Goal: Task Accomplishment & Management: Use online tool/utility

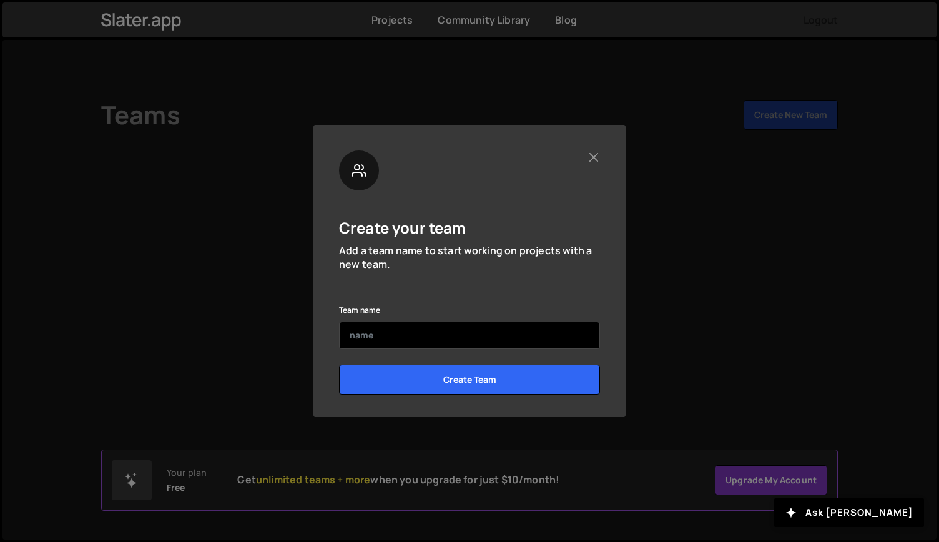
click at [416, 339] on input "text" at bounding box center [469, 334] width 261 height 27
type input "ب"
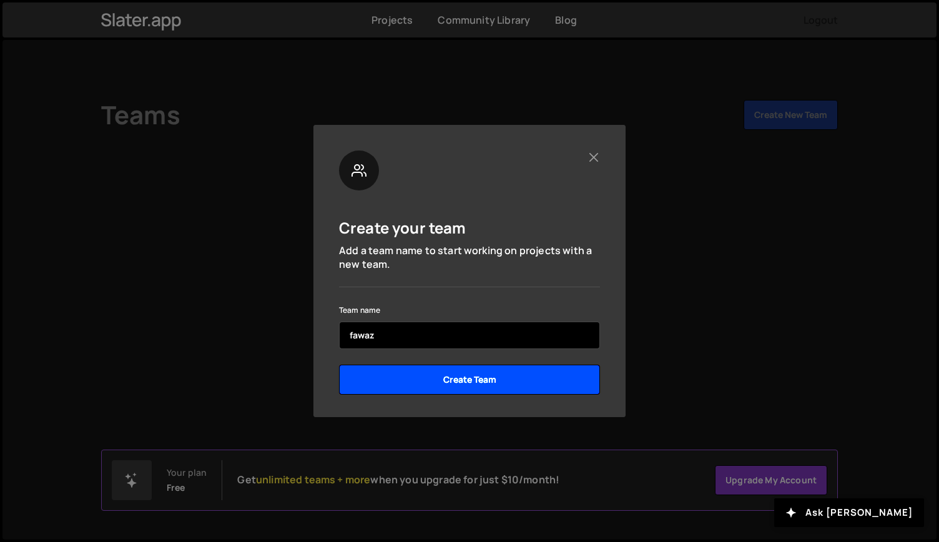
type input "fawaz"
click at [441, 378] on input "Create Team" at bounding box center [469, 380] width 261 height 30
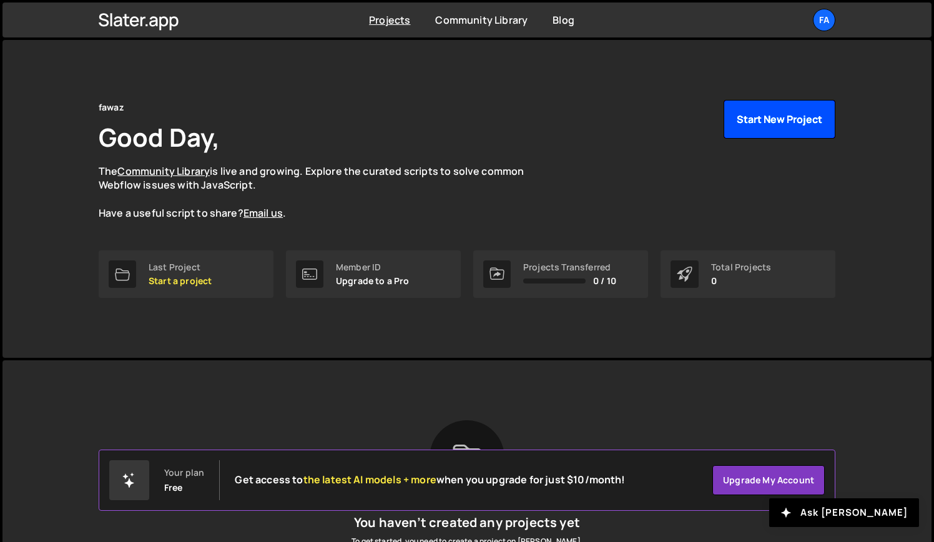
click at [781, 128] on button "Start New Project" at bounding box center [779, 119] width 112 height 39
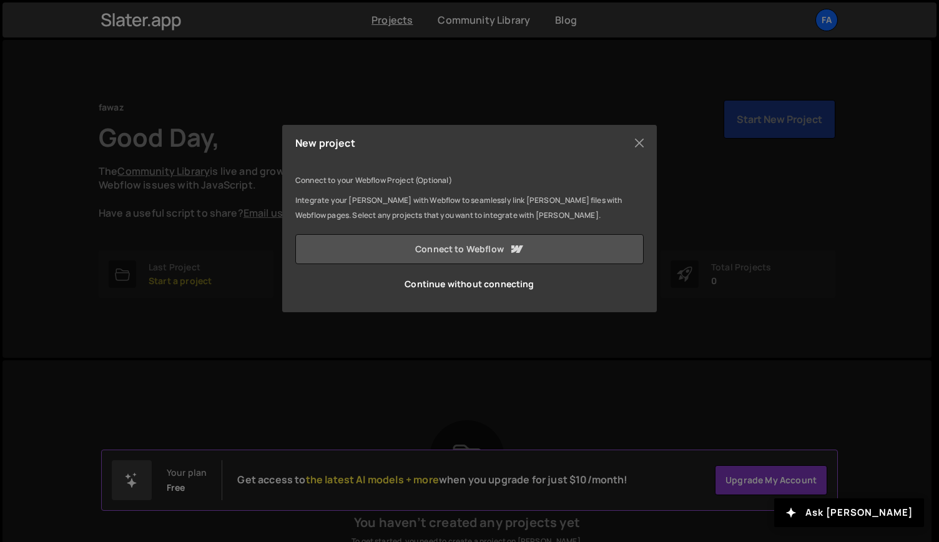
click at [500, 257] on link "Connect to Webflow" at bounding box center [469, 249] width 348 height 30
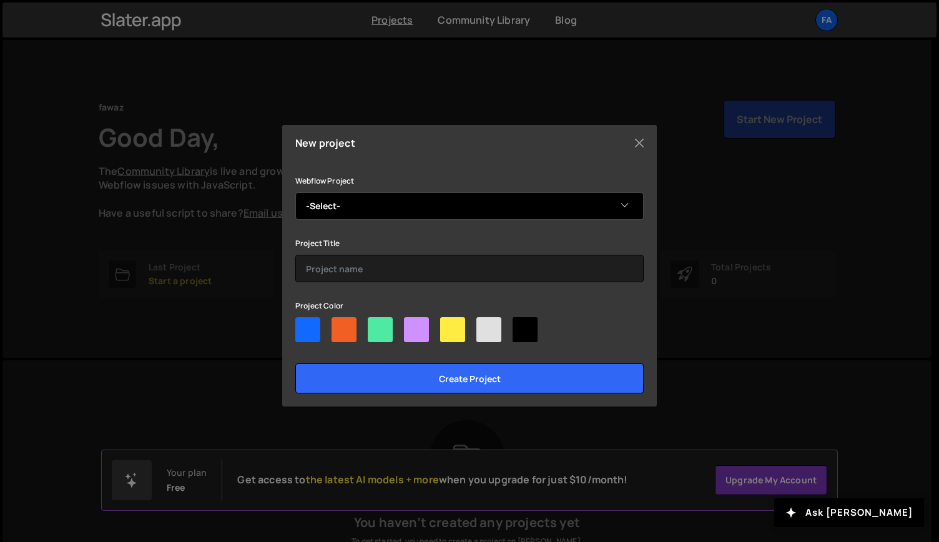
click at [527, 195] on select "-Select- نظام ادارة الجمعية تحفيظ القران الكريم" at bounding box center [469, 205] width 348 height 27
select select "68ae0ff548a40bd548436174"
click at [295, 192] on select "-Select- نظام ادارة الجمعية تحفيظ القران الكريم" at bounding box center [469, 205] width 348 height 27
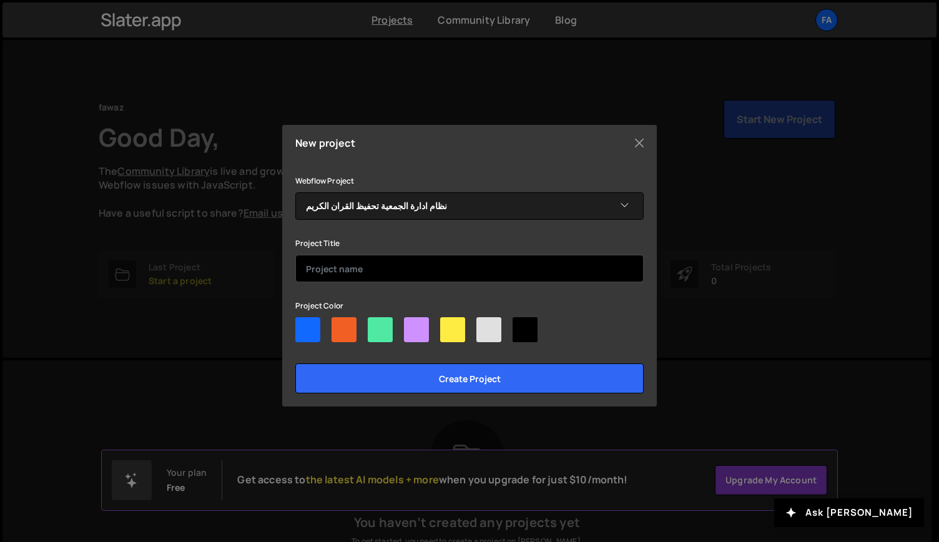
click at [454, 268] on input "text" at bounding box center [469, 268] width 348 height 27
type input "fawaz"
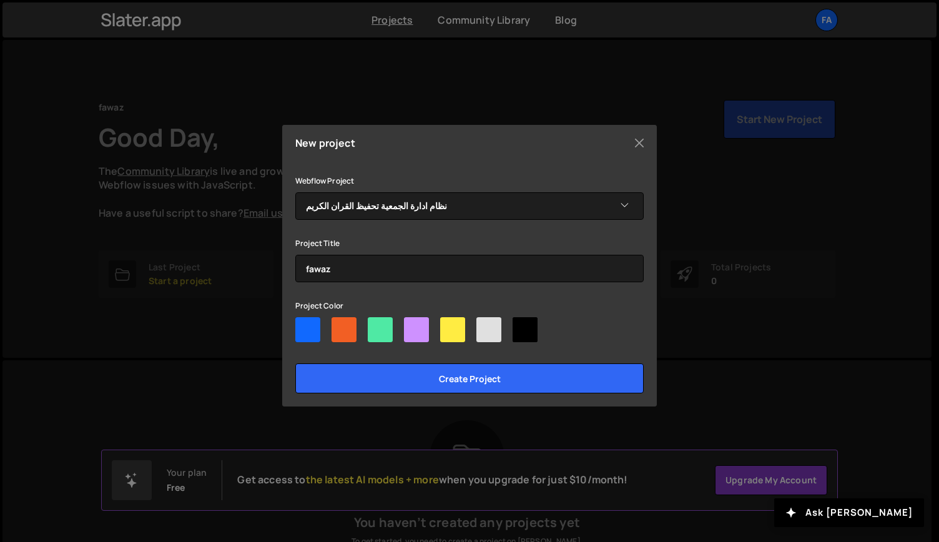
click at [394, 324] on div at bounding box center [469, 332] width 348 height 30
click at [387, 331] on div at bounding box center [380, 329] width 25 height 25
click at [376, 325] on input"] "radio" at bounding box center [372, 321] width 8 height 8
radio input"] "true"
click at [494, 336] on div at bounding box center [488, 329] width 25 height 25
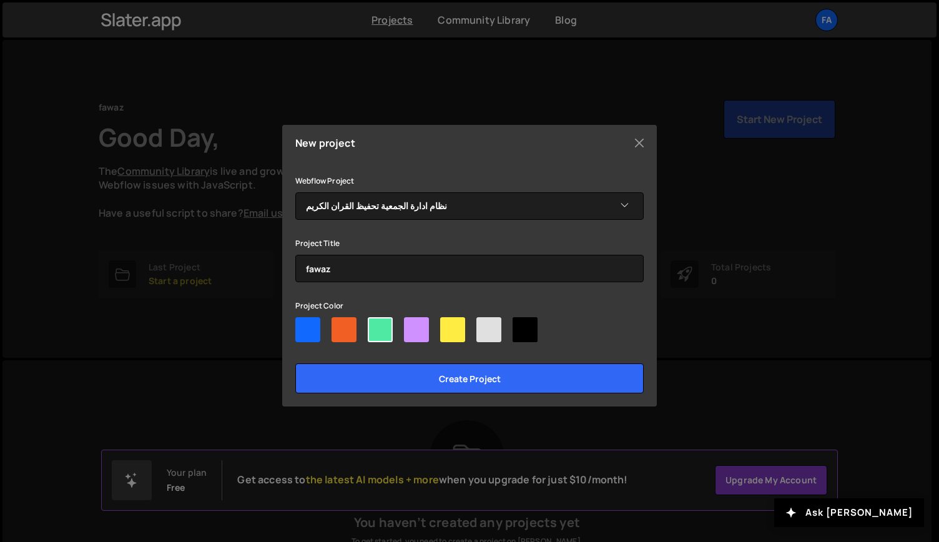
click at [484, 325] on input"] "radio" at bounding box center [480, 321] width 8 height 8
radio input"] "true"
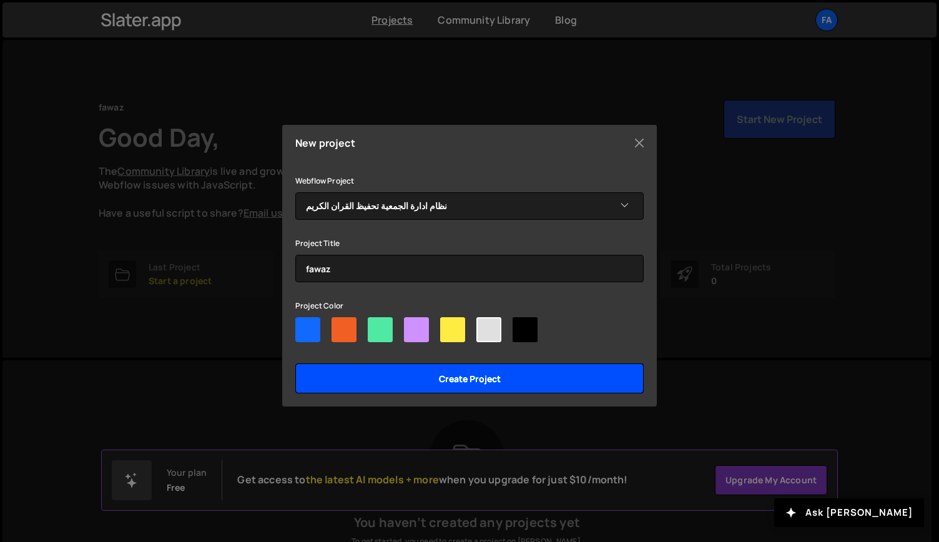
click at [496, 370] on input "Create project" at bounding box center [469, 378] width 348 height 30
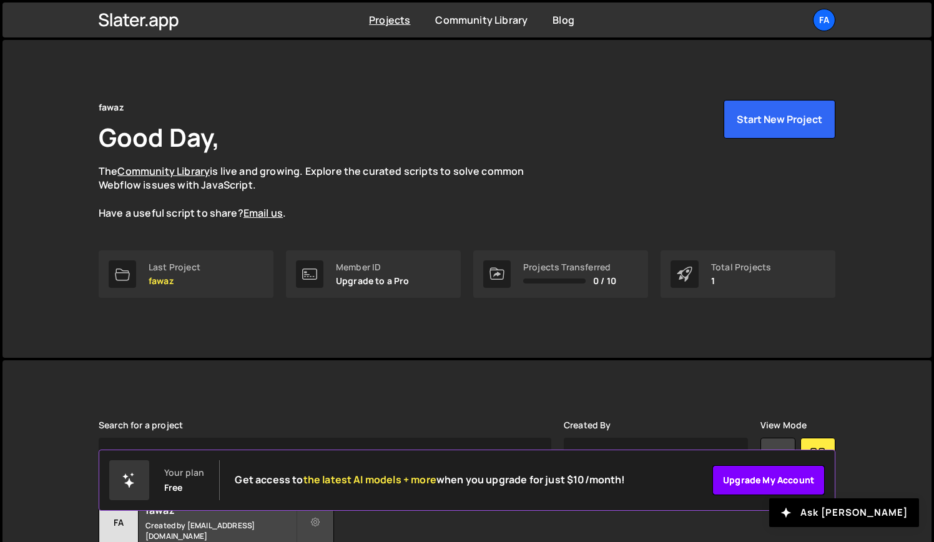
click at [735, 487] on link "Upgrade my account" at bounding box center [768, 480] width 112 height 30
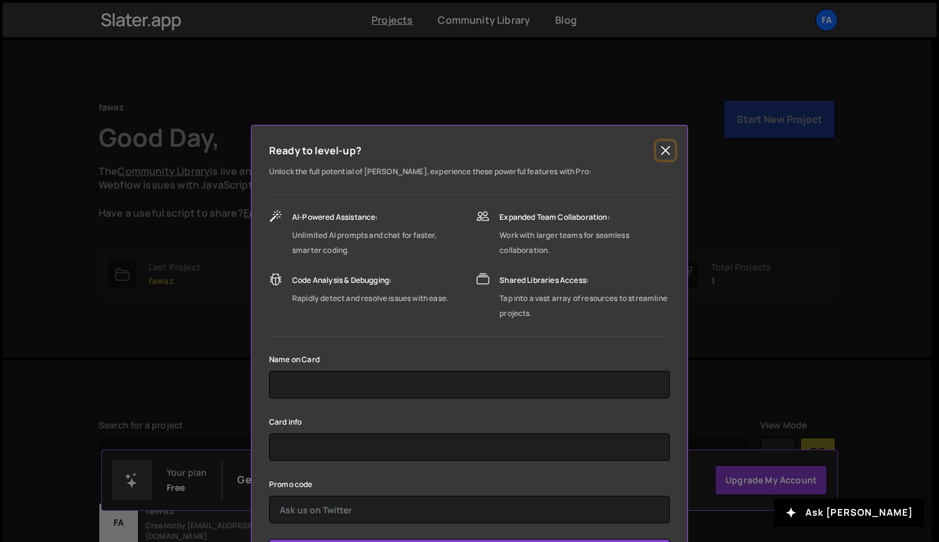
click at [664, 145] on button "Close" at bounding box center [665, 150] width 19 height 19
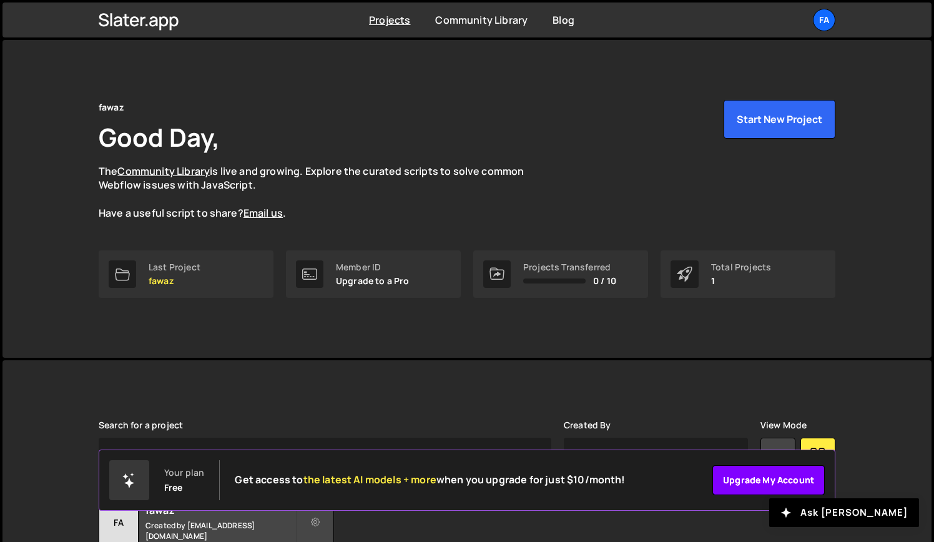
scroll to position [100, 0]
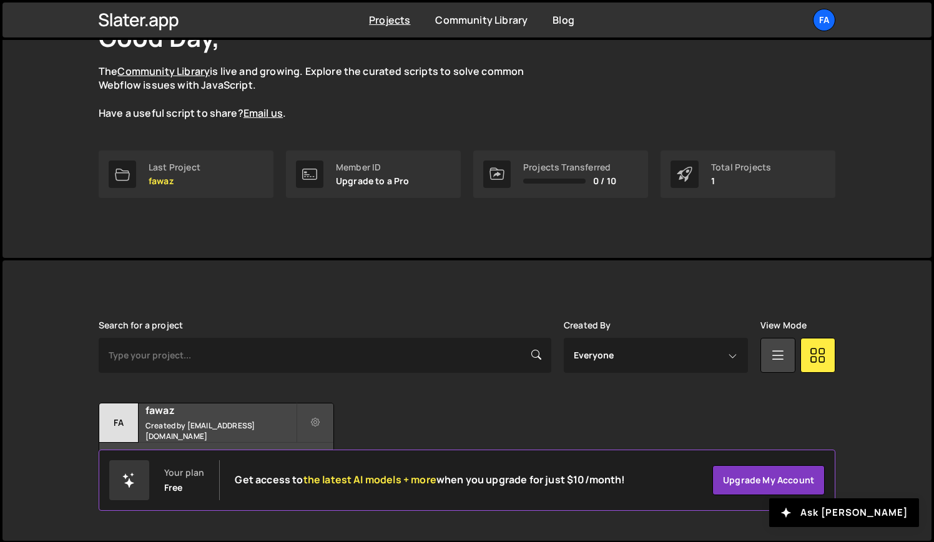
click at [122, 479] on icon at bounding box center [129, 480] width 15 height 15
click at [842, 514] on button "Ask [PERSON_NAME]" at bounding box center [844, 512] width 150 height 29
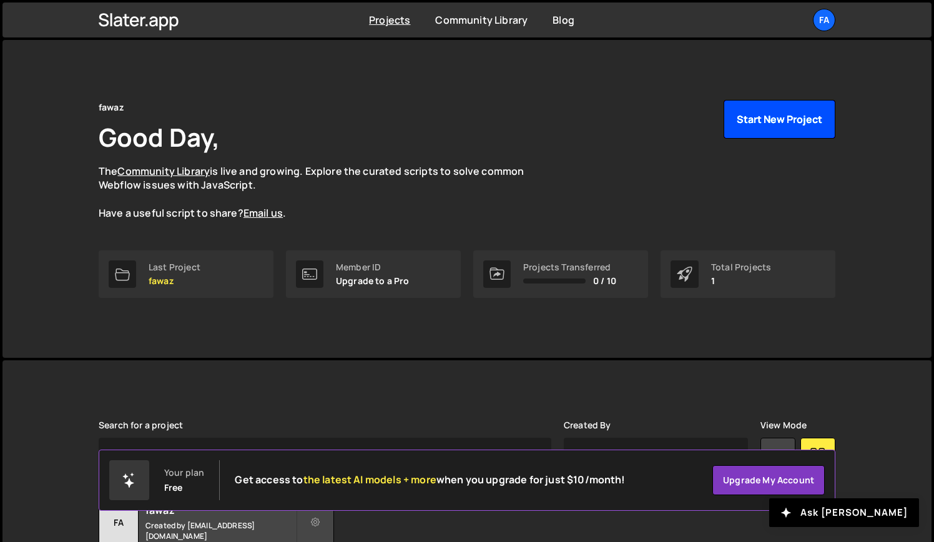
click at [753, 123] on button "Start New Project" at bounding box center [779, 119] width 112 height 39
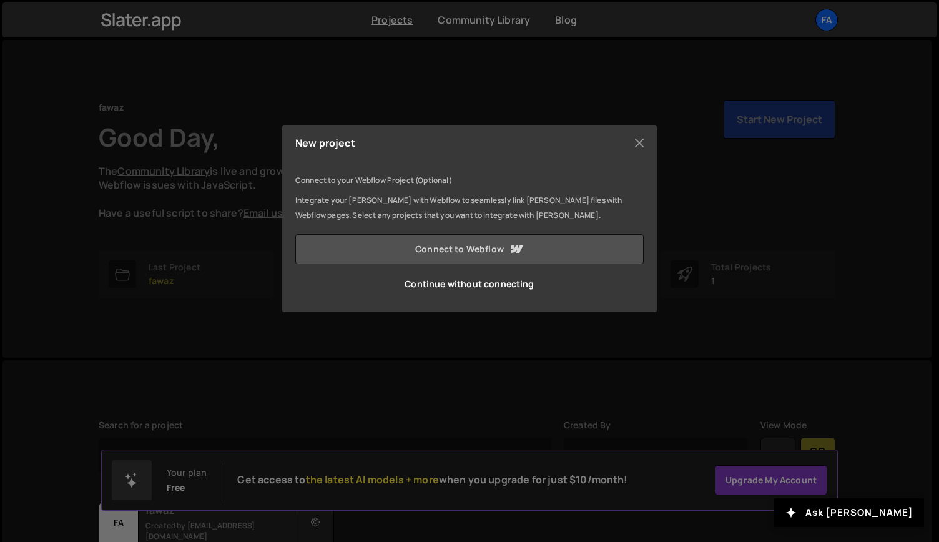
click at [476, 247] on link "Connect to Webflow" at bounding box center [469, 249] width 348 height 30
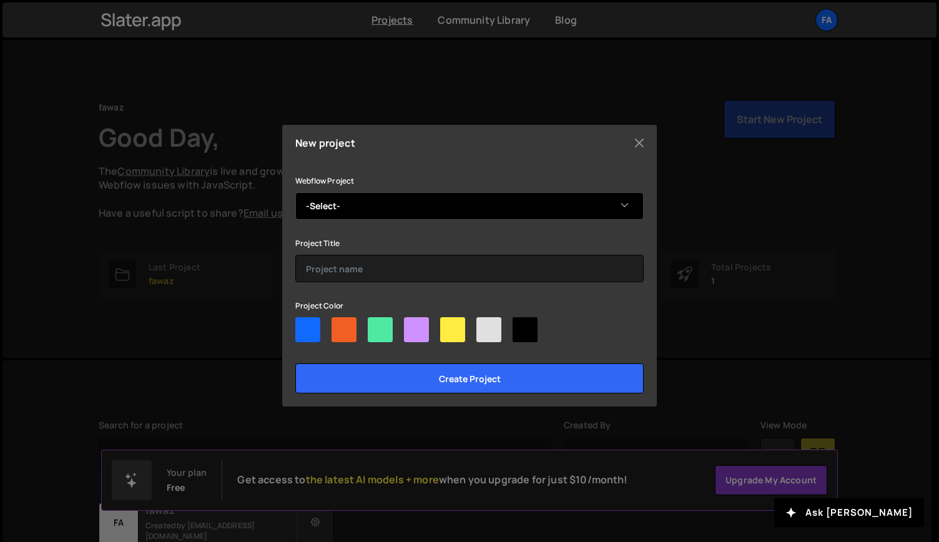
click at [466, 202] on select "-Select- نظام ادارة الجمعية تحفيظ القران الكريم" at bounding box center [469, 205] width 348 height 27
select select "68ae0ff548a40bd548436174"
click at [295, 192] on select "-Select- نظام ادارة الجمعية تحفيظ القران الكريم" at bounding box center [469, 205] width 348 height 27
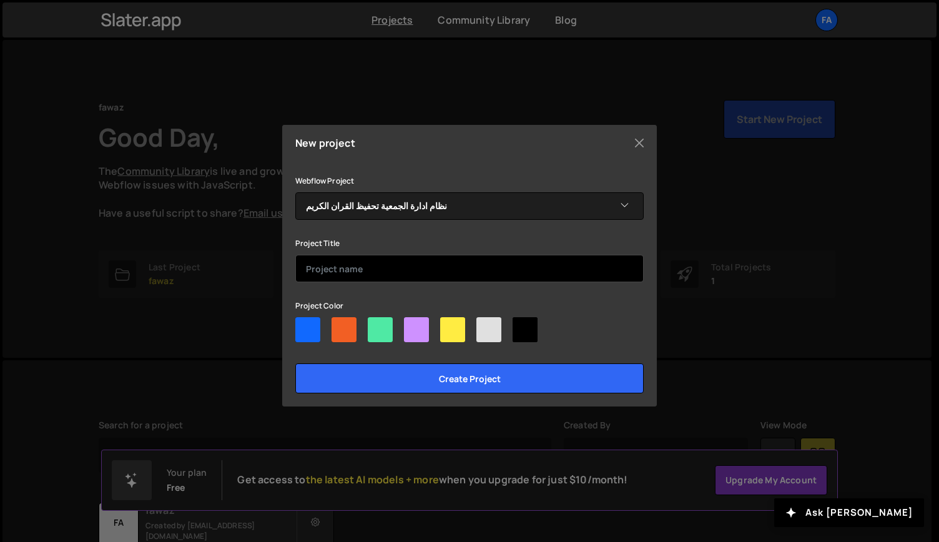
click at [403, 274] on input "text" at bounding box center [469, 268] width 348 height 27
type input "fawaz"
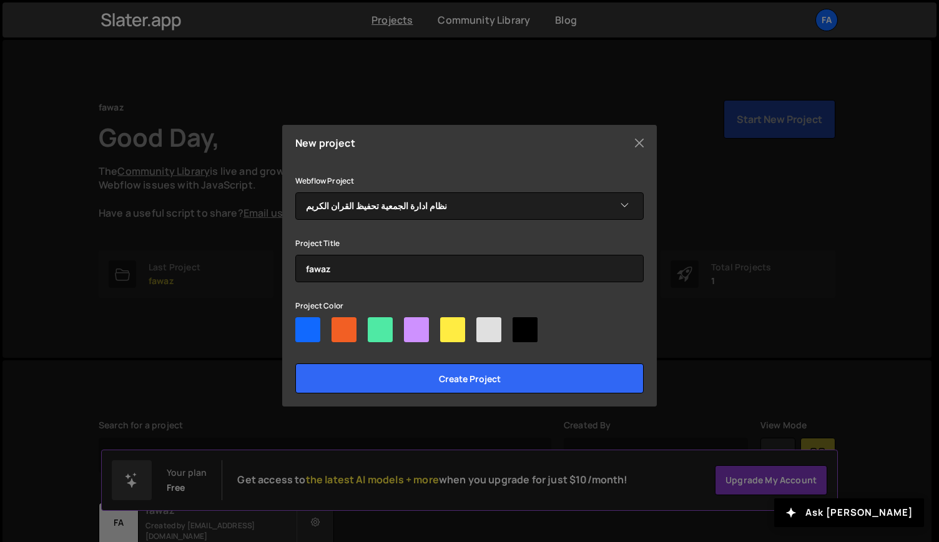
click at [371, 338] on div at bounding box center [380, 329] width 25 height 25
click at [371, 325] on input"] "radio" at bounding box center [372, 321] width 8 height 8
radio input"] "true"
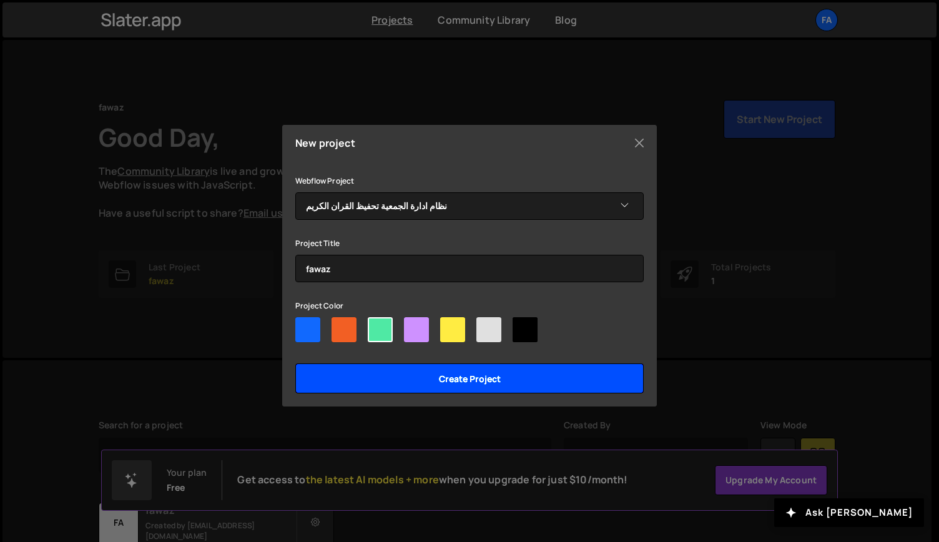
click at [423, 374] on input "Create project" at bounding box center [469, 378] width 348 height 30
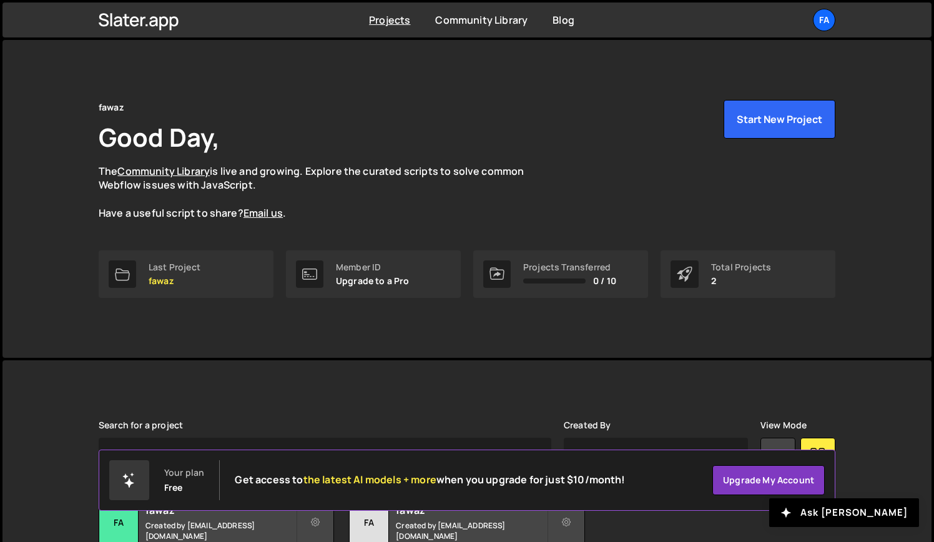
scroll to position [100, 0]
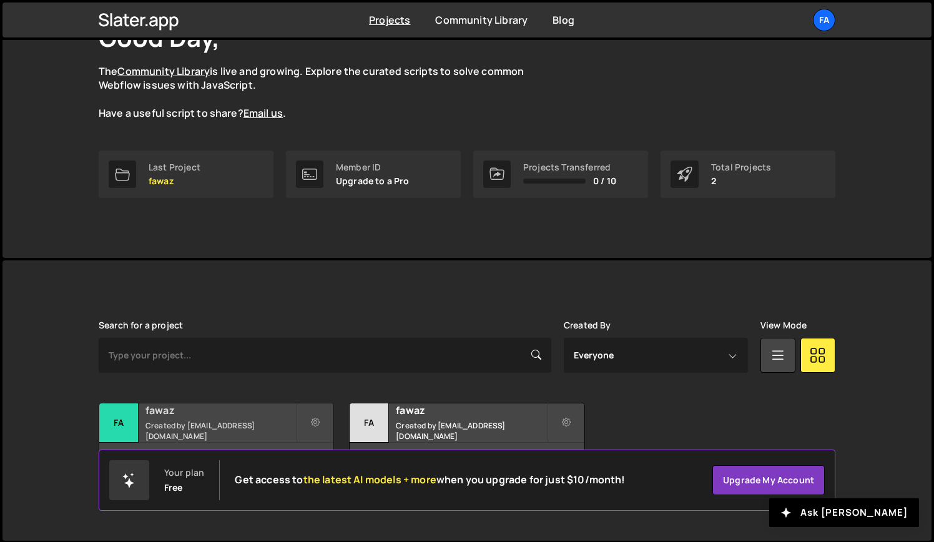
click at [171, 428] on small "Created by [EMAIL_ADDRESS][DOMAIN_NAME]" at bounding box center [220, 430] width 150 height 21
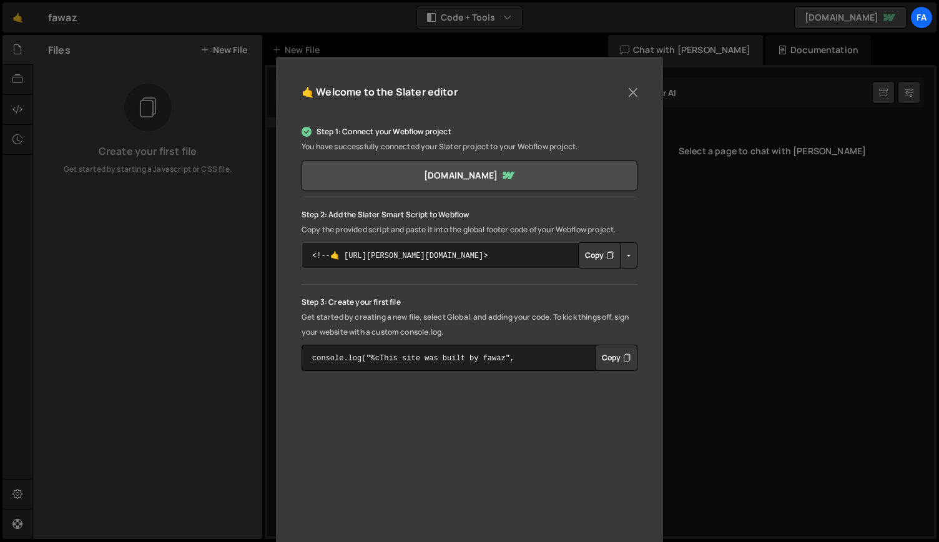
scroll to position [169, 0]
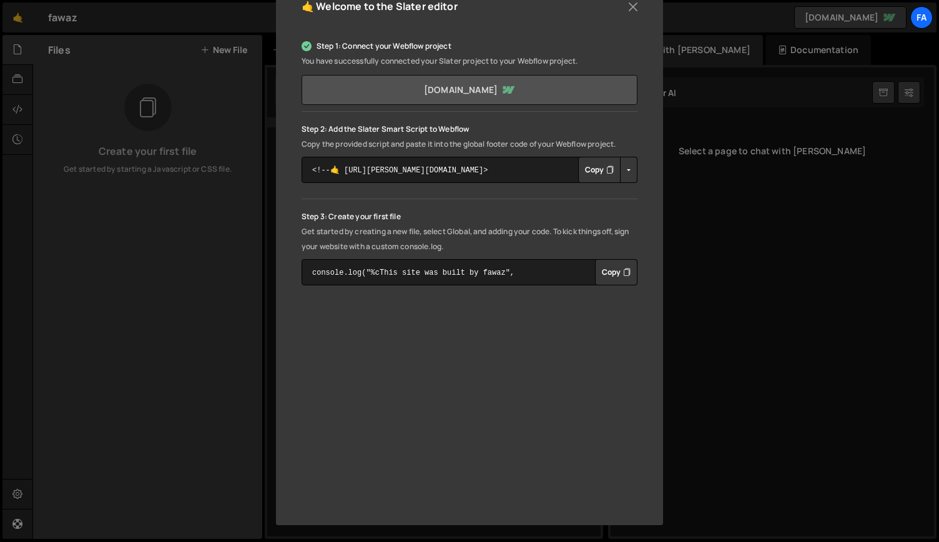
click at [409, 87] on link "[DOMAIN_NAME]" at bounding box center [469, 90] width 336 height 30
click at [624, 9] on button "Close" at bounding box center [633, 7] width 19 height 19
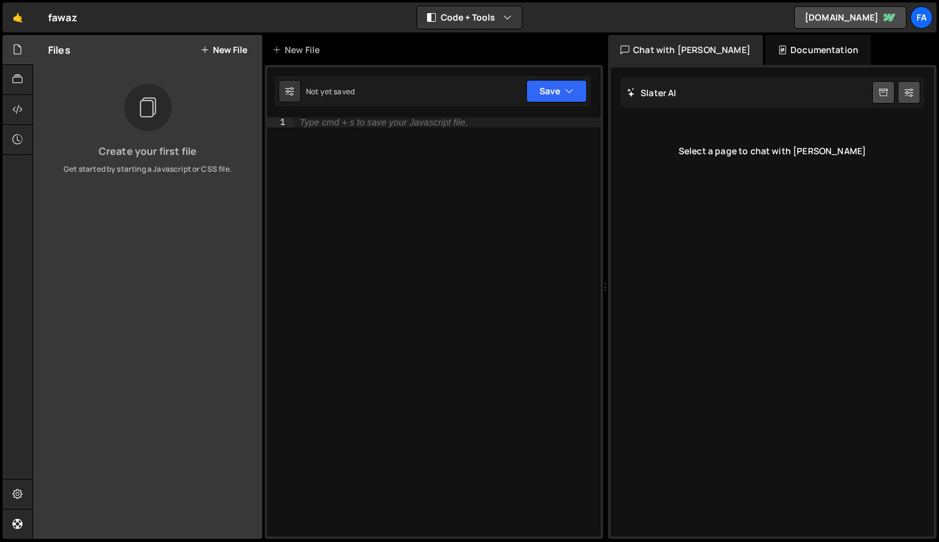
click at [429, 116] on div "1 Type cmd + s to save your Javascript file. הההההההההההההההההההההההההההההההההה…" at bounding box center [434, 302] width 338 height 474
click at [429, 129] on div "Type cmd + s to save your Javascript file." at bounding box center [446, 336] width 307 height 439
